Goal: Information Seeking & Learning: Learn about a topic

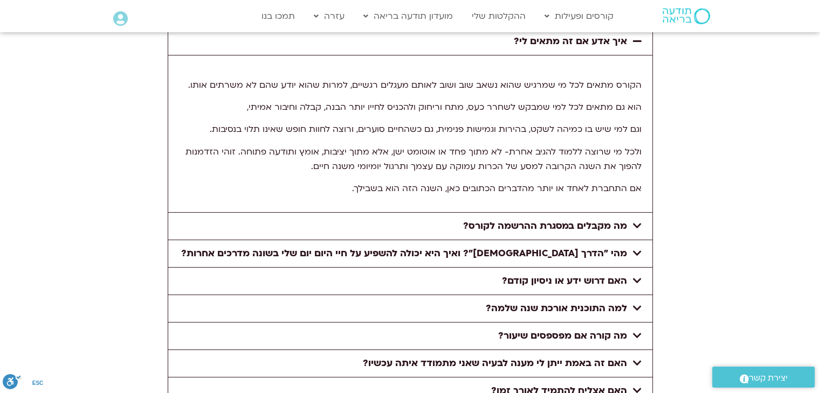
scroll to position [4311, 0]
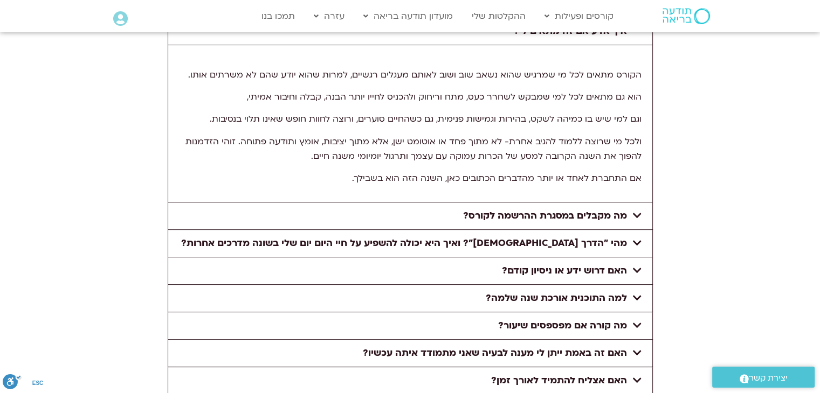
click at [582, 210] on link "מה מקבלים במסגרת ההרשמה לקורס?" at bounding box center [545, 216] width 164 height 12
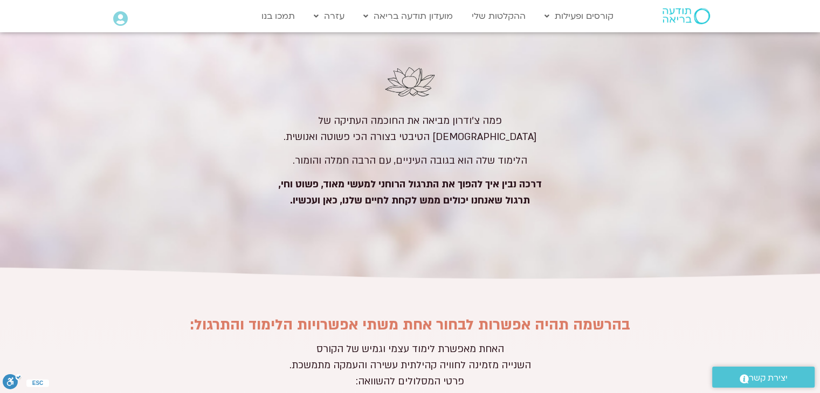
scroll to position [4742, 0]
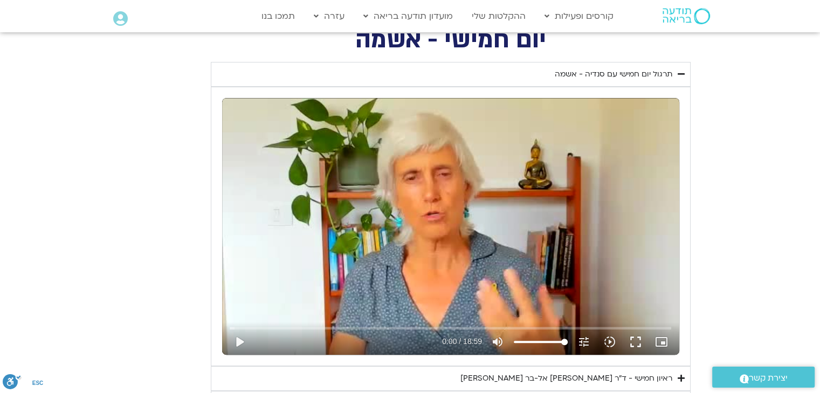
scroll to position [431, 0]
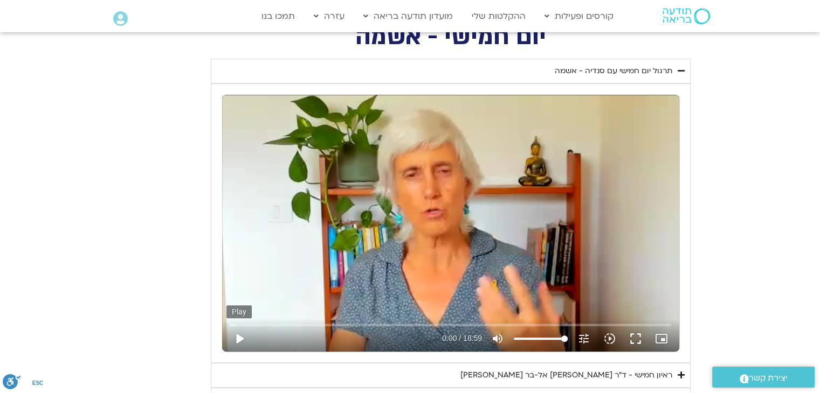
click at [239, 343] on button "play_arrow" at bounding box center [239, 339] width 26 height 26
type input "18.344741"
